Goal: Information Seeking & Learning: Learn about a topic

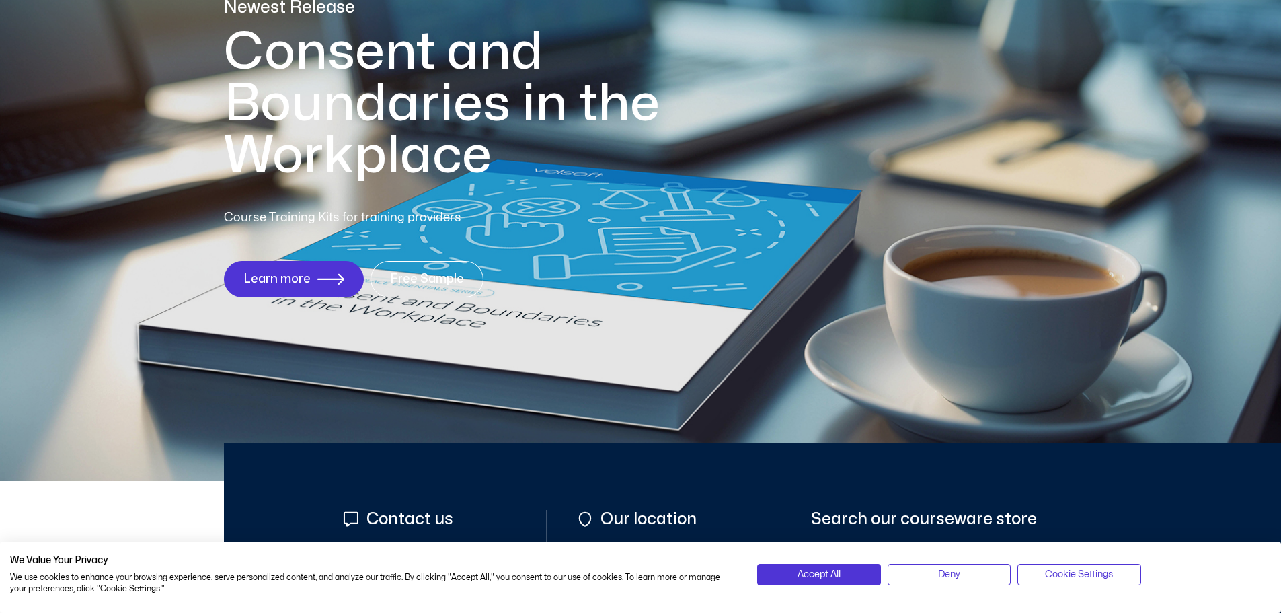
scroll to position [219, 0]
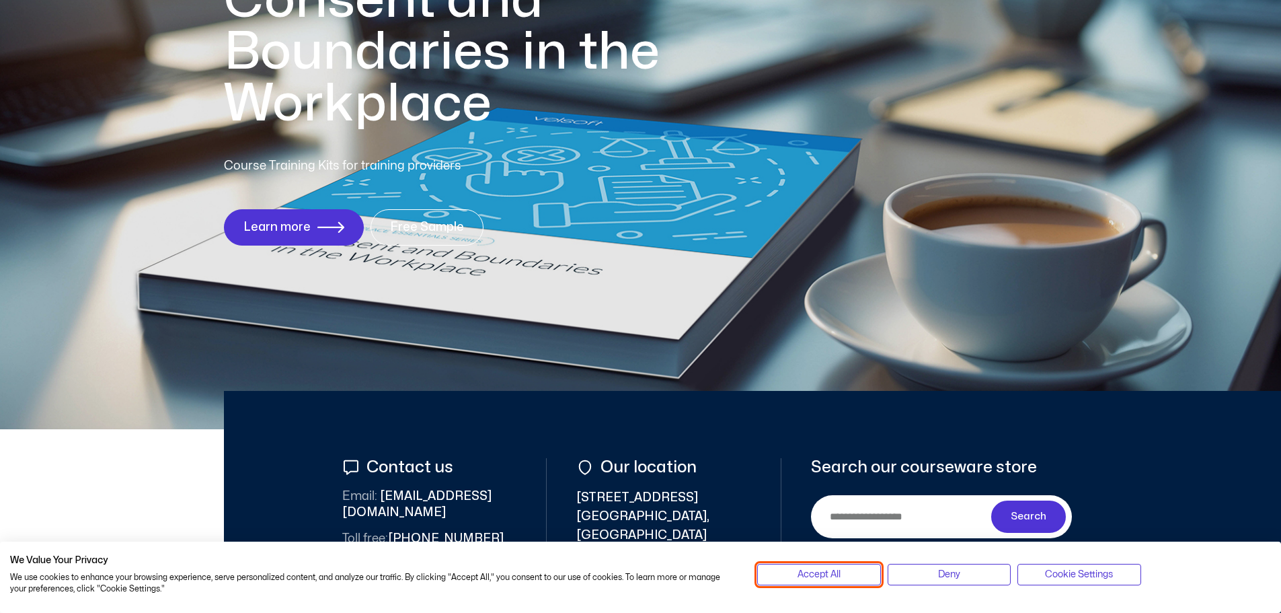
click at [819, 571] on span "Accept All" at bounding box center [818, 574] width 43 height 15
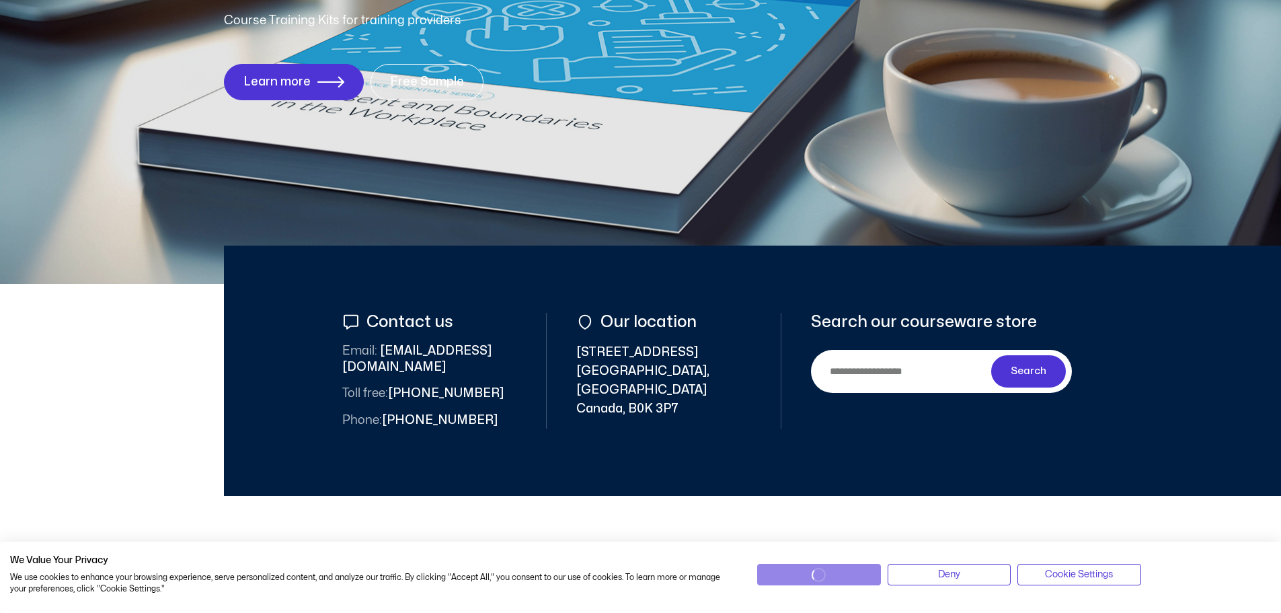
scroll to position [370, 0]
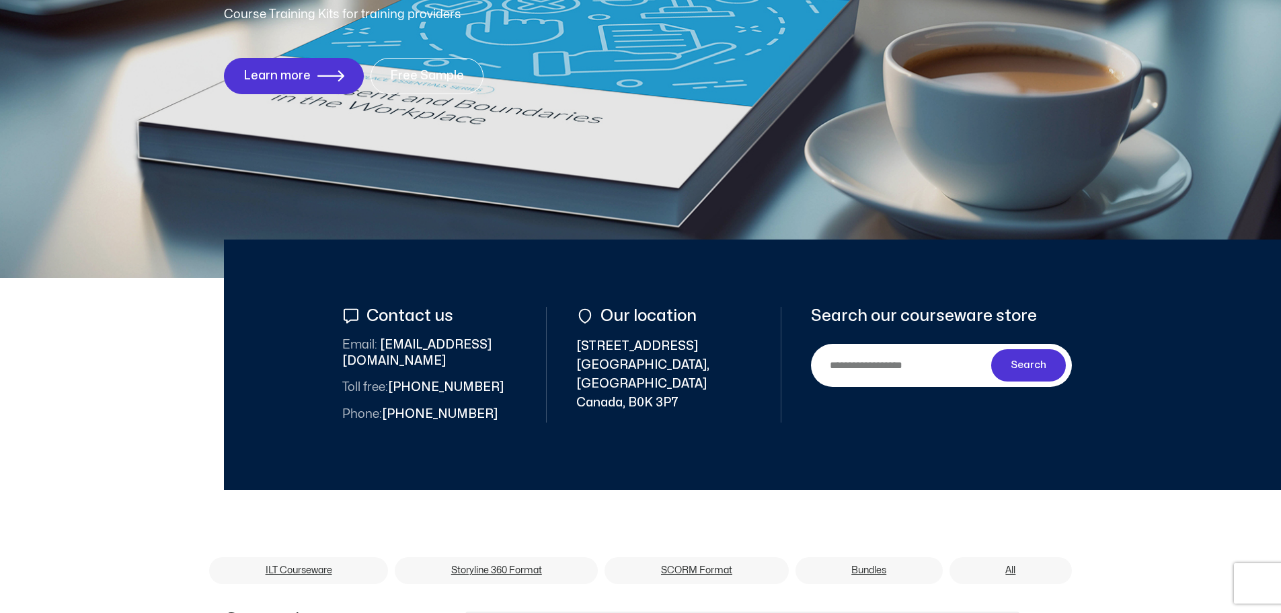
click at [917, 363] on input "Search" at bounding box center [903, 365] width 175 height 30
type input "**********"
click at [1031, 362] on span "Search" at bounding box center [1029, 365] width 36 height 16
